Goal: Find specific page/section: Find specific page/section

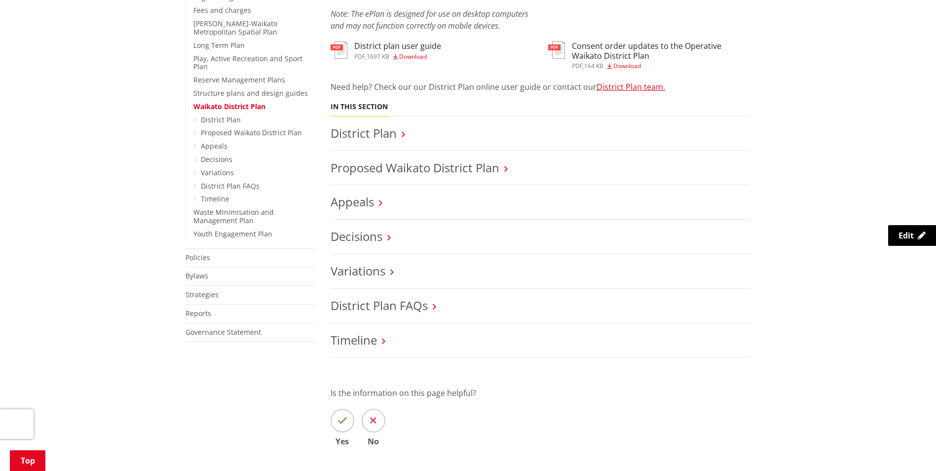
scroll to position [197, 0]
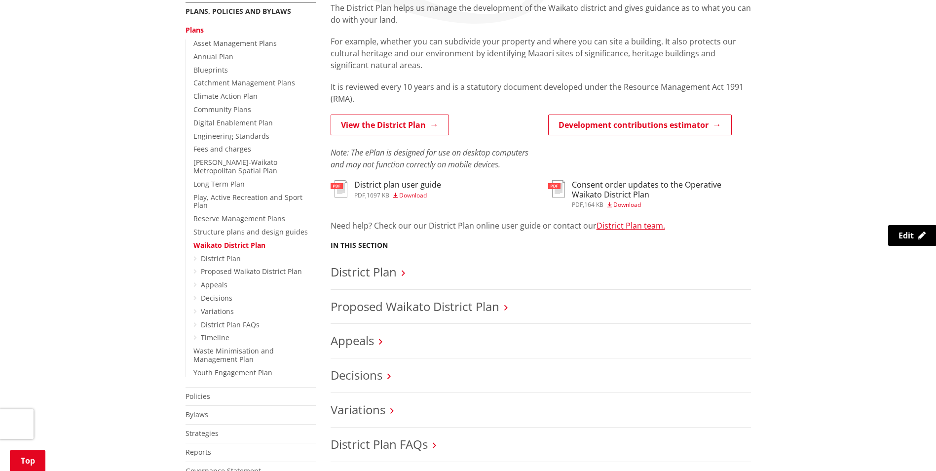
click at [414, 305] on link "Proposed Waikato District Plan" at bounding box center [415, 306] width 169 height 16
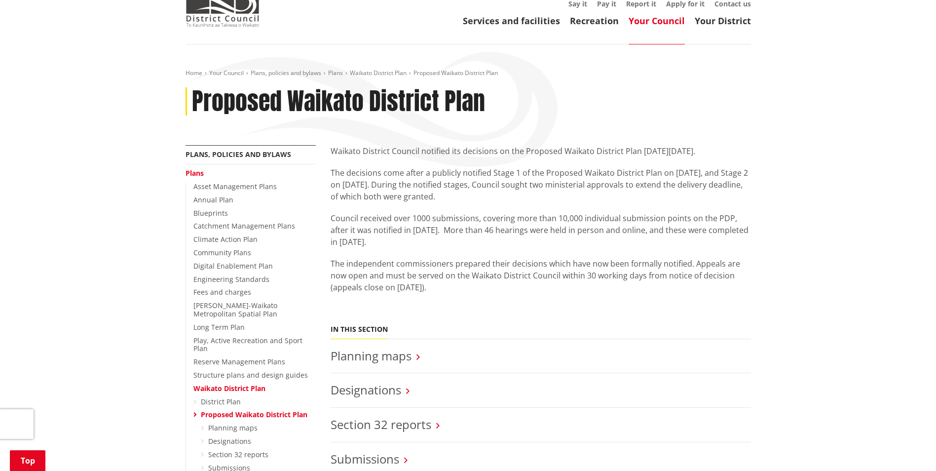
scroll to position [148, 0]
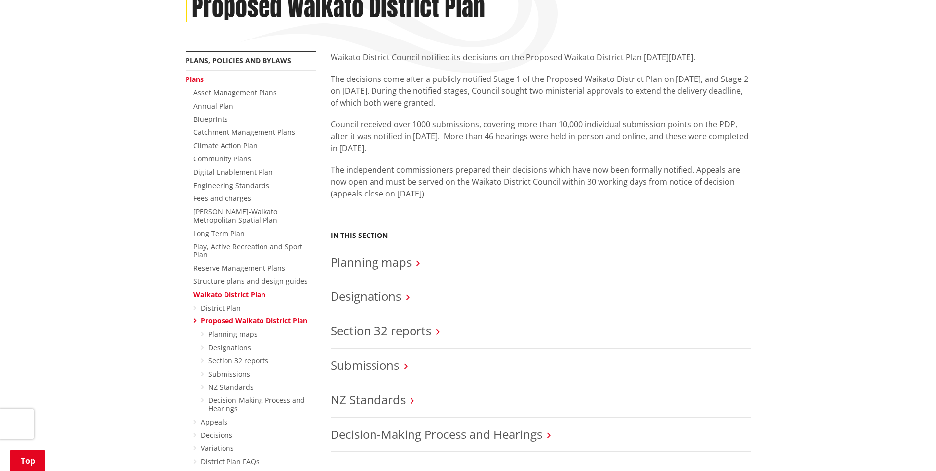
click at [364, 264] on link "Planning maps" at bounding box center [371, 262] width 81 height 16
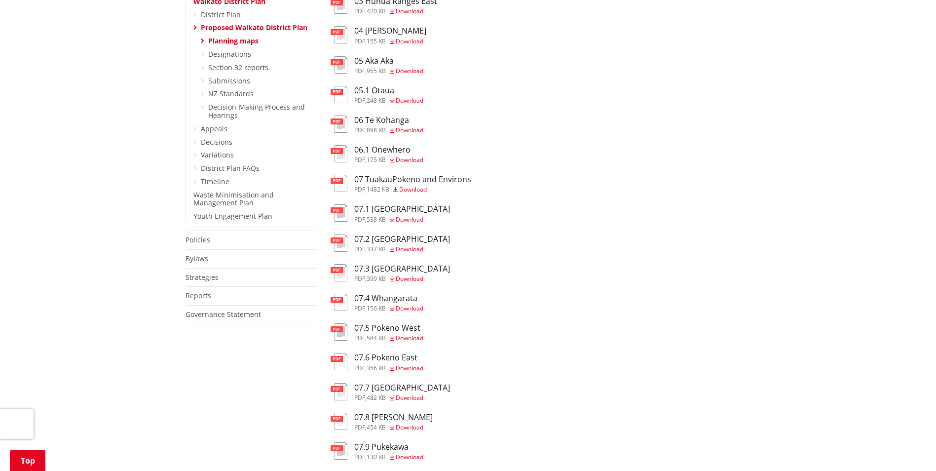
scroll to position [444, 0]
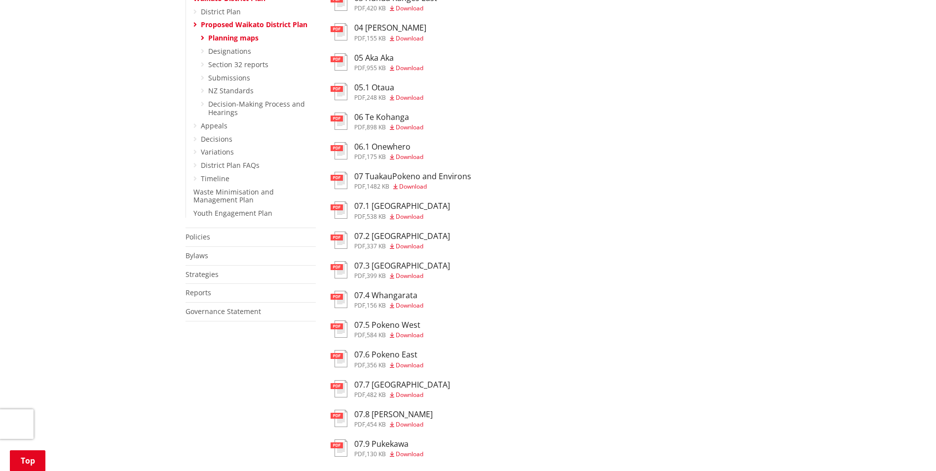
click at [388, 238] on h3 "07.2 Tuakau East" at bounding box center [402, 235] width 96 height 9
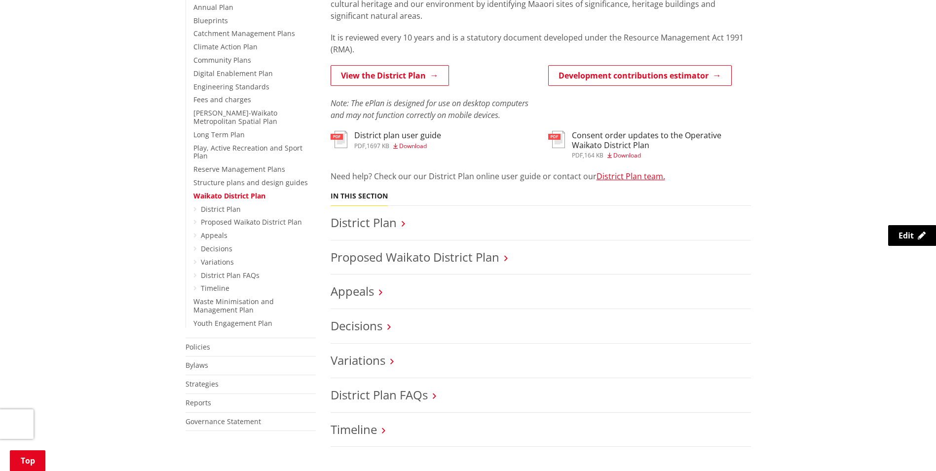
scroll to position [99, 0]
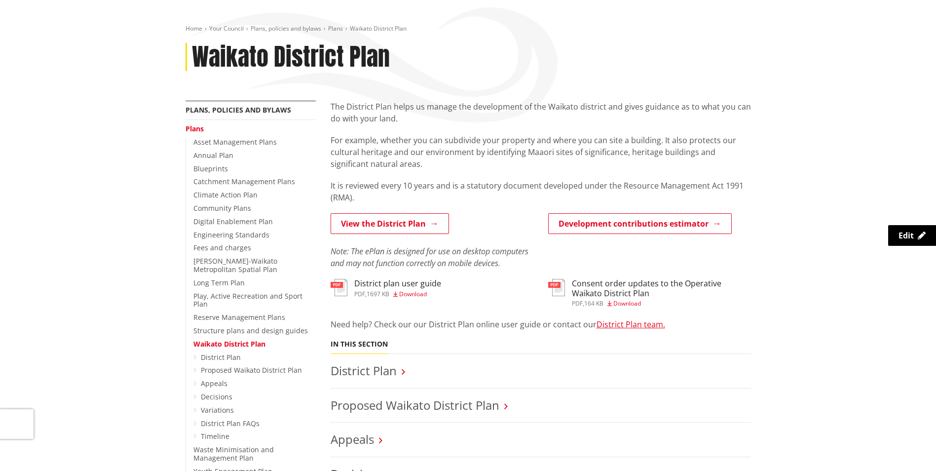
click at [415, 227] on link "View the District Plan" at bounding box center [390, 223] width 118 height 21
